Goal: Task Accomplishment & Management: Complete application form

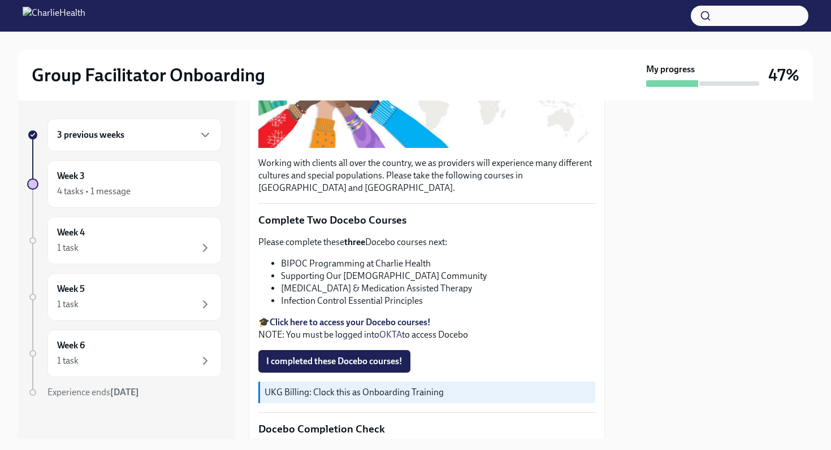
scroll to position [264, 0]
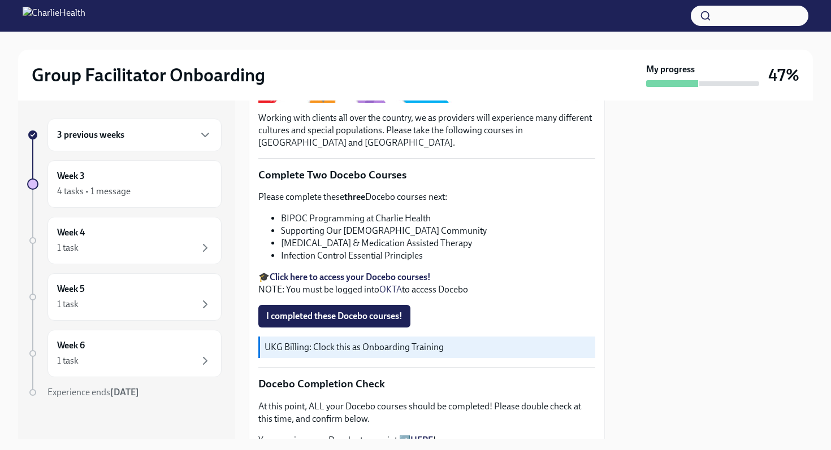
scroll to position [251, 0]
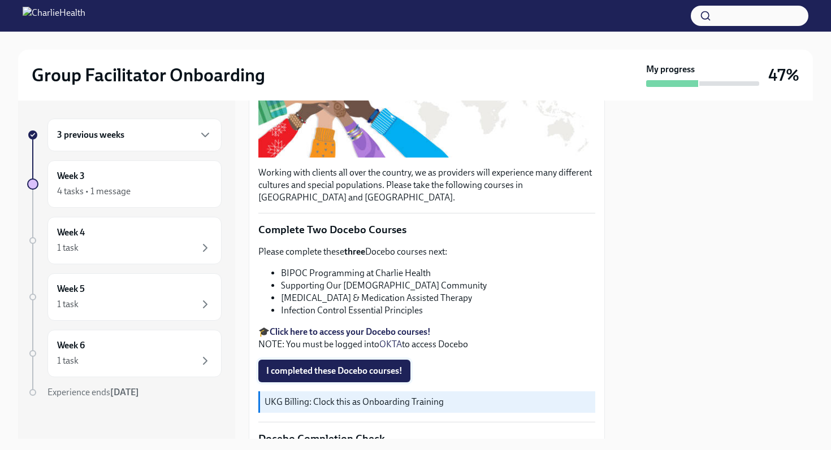
click at [342, 373] on span "I completed these Docebo courses!" at bounding box center [334, 371] width 136 height 11
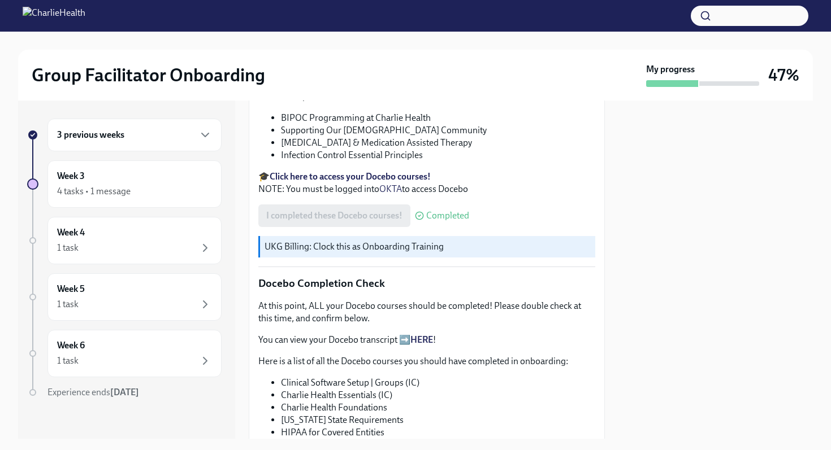
scroll to position [408, 0]
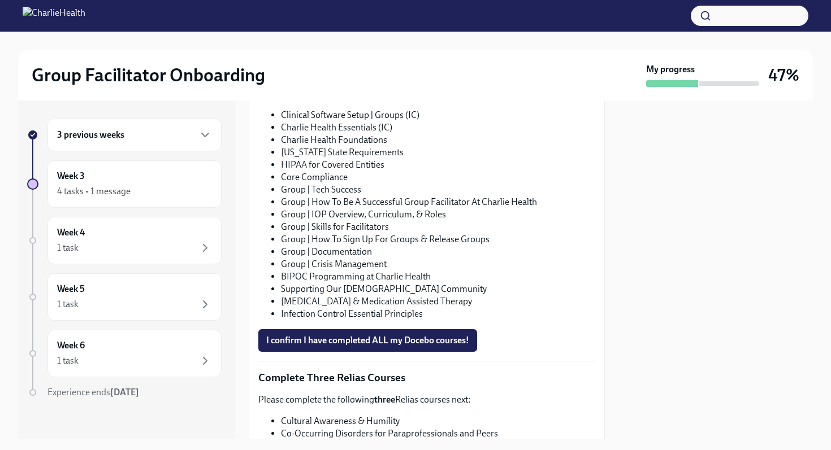
scroll to position [662, 0]
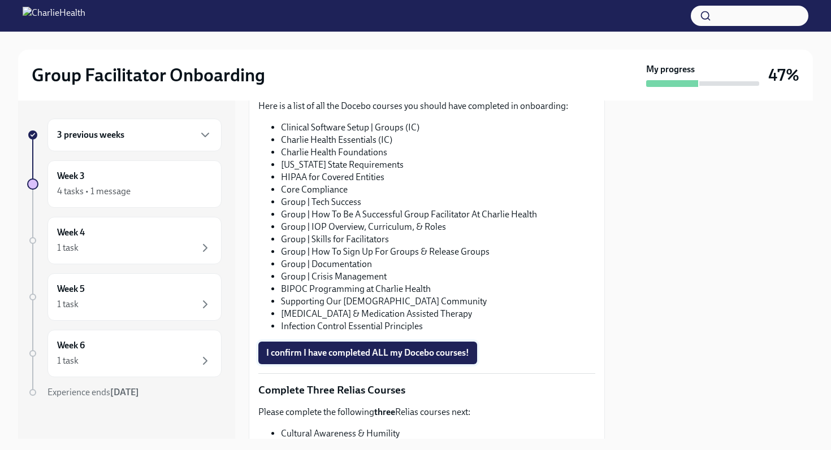
click at [363, 348] on span "I confirm I have completed ALL my Docebo courses!" at bounding box center [367, 352] width 203 height 11
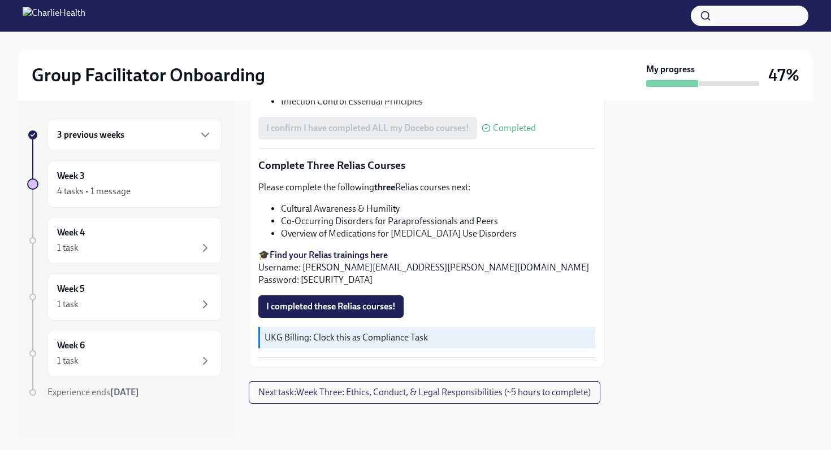
scroll to position [889, 0]
click at [352, 399] on button "Next task : Week Three: Ethics, Conduct, & Legal Responsibilities (~5 hours to …" at bounding box center [424, 391] width 351 height 23
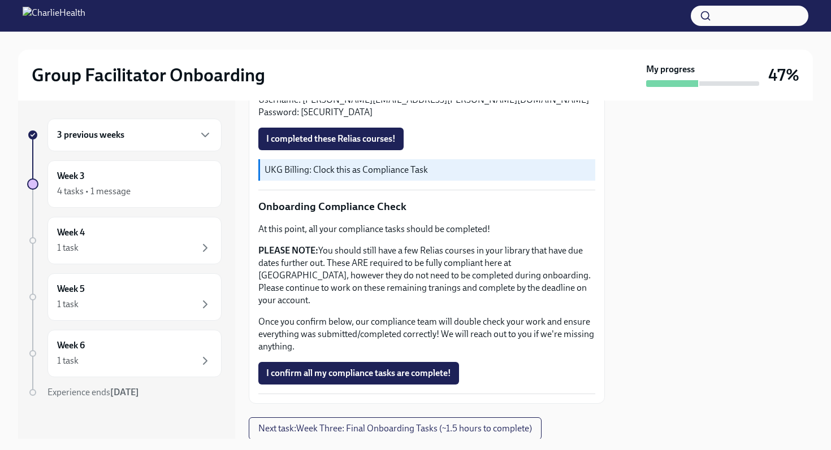
scroll to position [609, 0]
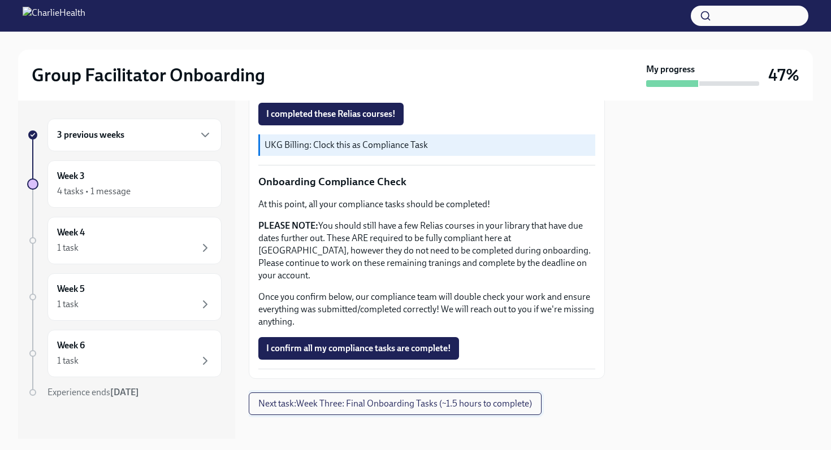
click at [351, 398] on button "Next task : Week Three: Final Onboarding Tasks (~1.5 hours to complete)" at bounding box center [395, 404] width 293 height 23
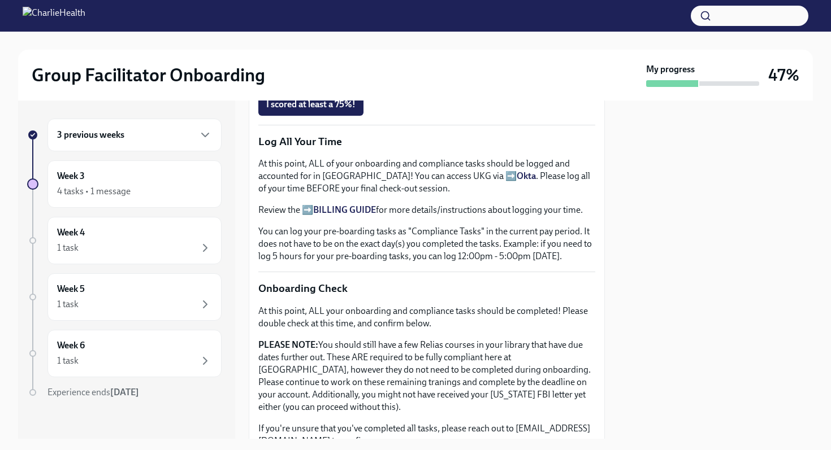
scroll to position [725, 0]
